Goal: Find specific page/section: Find specific page/section

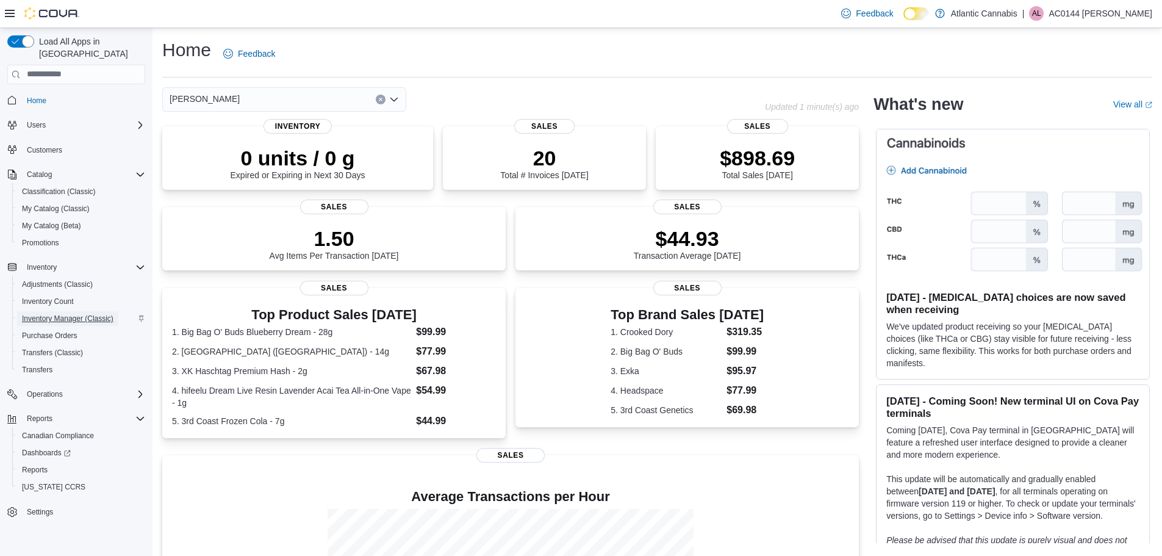
click at [55, 313] on span "Inventory Manager (Classic)" at bounding box center [67, 318] width 91 height 10
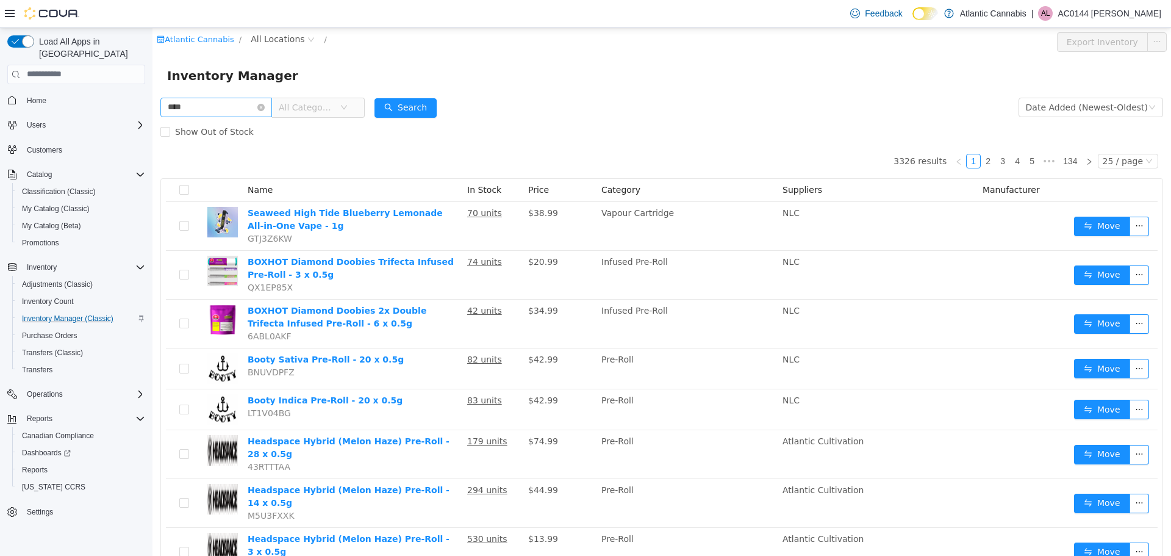
type input "****"
